Goal: Answer question/provide support

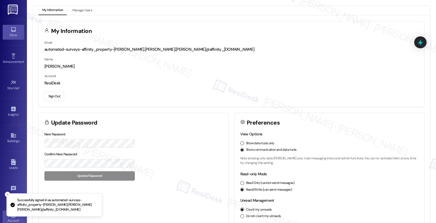
click at [12, 31] on icon at bounding box center [13, 29] width 6 height 6
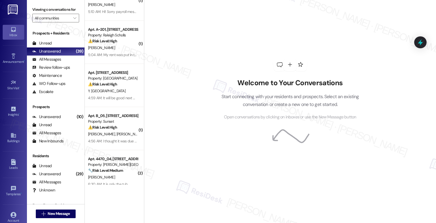
scroll to position [1144, 0]
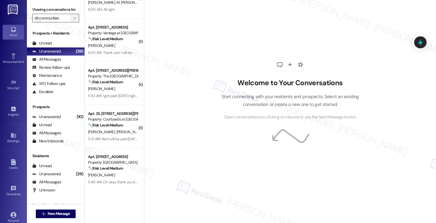
click at [72, 22] on span "" at bounding box center [74, 18] width 5 height 9
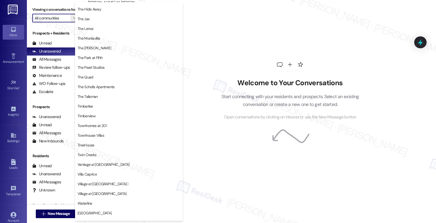
scroll to position [1003, 0]
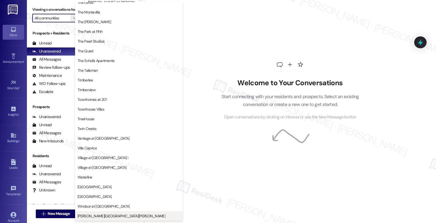
click at [110, 214] on span "[PERSON_NAME][GEOGRAPHIC_DATA][PERSON_NAME]" at bounding box center [128, 215] width 103 height 5
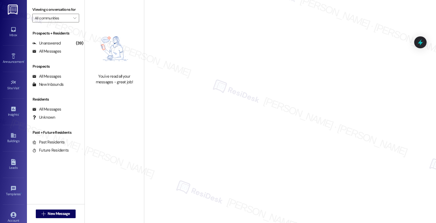
type input "[PERSON_NAME][GEOGRAPHIC_DATA][PERSON_NAME]"
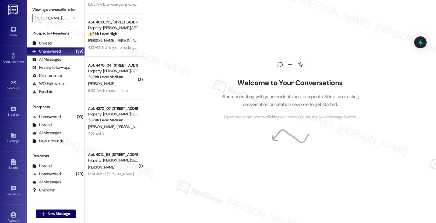
scroll to position [31, 0]
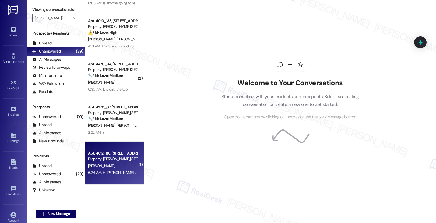
click at [121, 160] on div "Property: [PERSON_NAME][GEOGRAPHIC_DATA][PERSON_NAME]" at bounding box center [113, 159] width 50 height 6
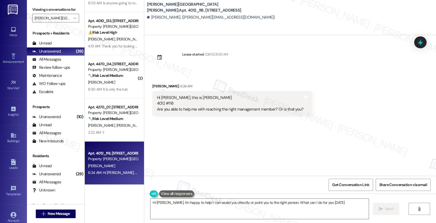
type textarea "Hi [PERSON_NAME], I'm happy to help! I can assist you directly or point you to …"
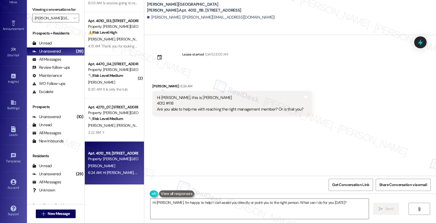
scroll to position [34, 0]
click at [10, 182] on icon at bounding box center [13, 180] width 6 height 6
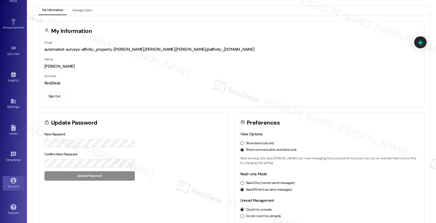
click at [51, 95] on button "Sign Out" at bounding box center [54, 95] width 20 height 9
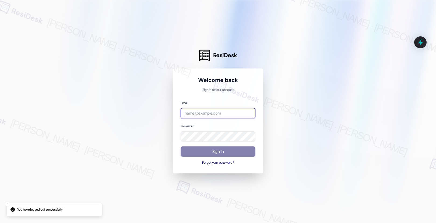
click at [191, 112] on input "email" at bounding box center [218, 113] width 75 height 10
type input "[EMAIL_ADDRESS][PERSON_NAME][PERSON_NAME][PERSON_NAME][DOMAIN_NAME]"
